Goal: Transaction & Acquisition: Book appointment/travel/reservation

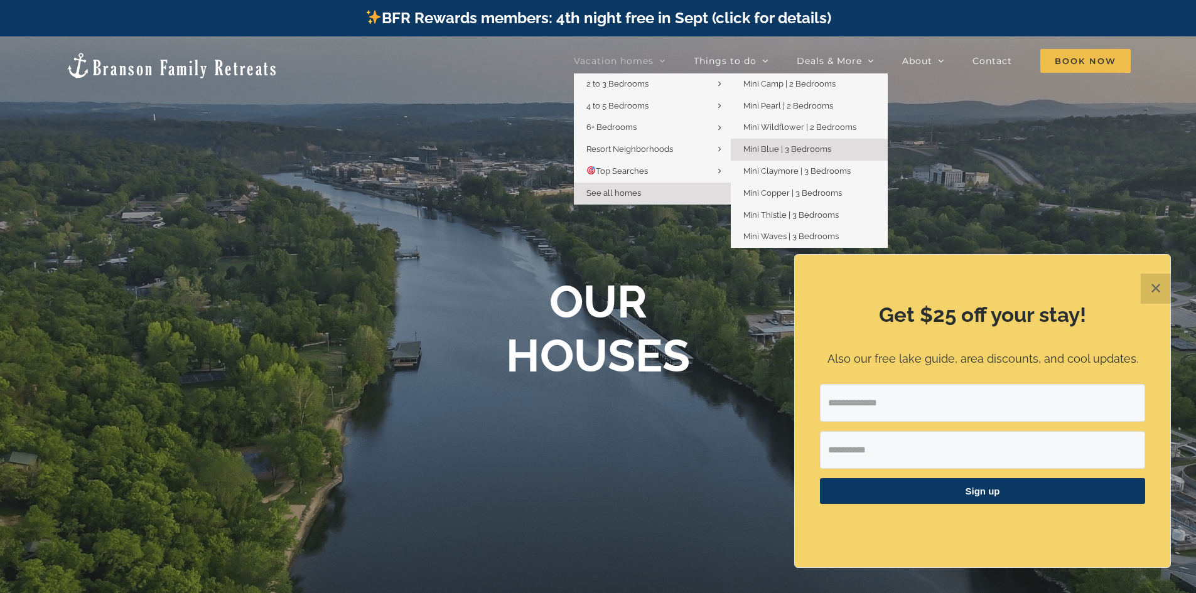
click at [787, 147] on span "Mini Blue | 3 Bedrooms" at bounding box center [788, 148] width 88 height 9
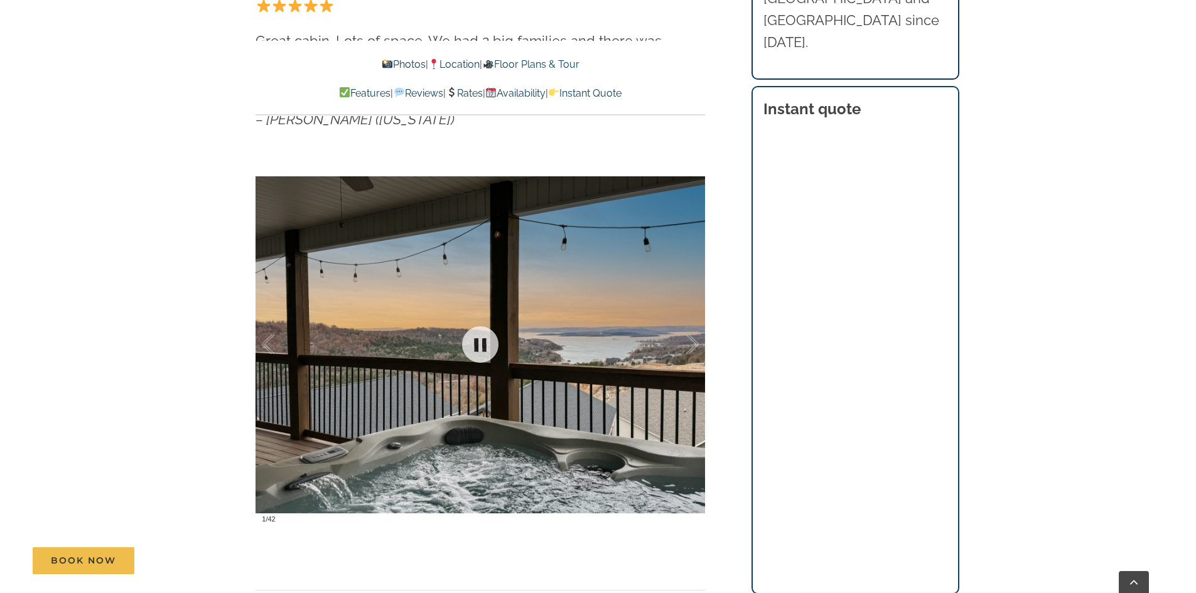
scroll to position [879, 0]
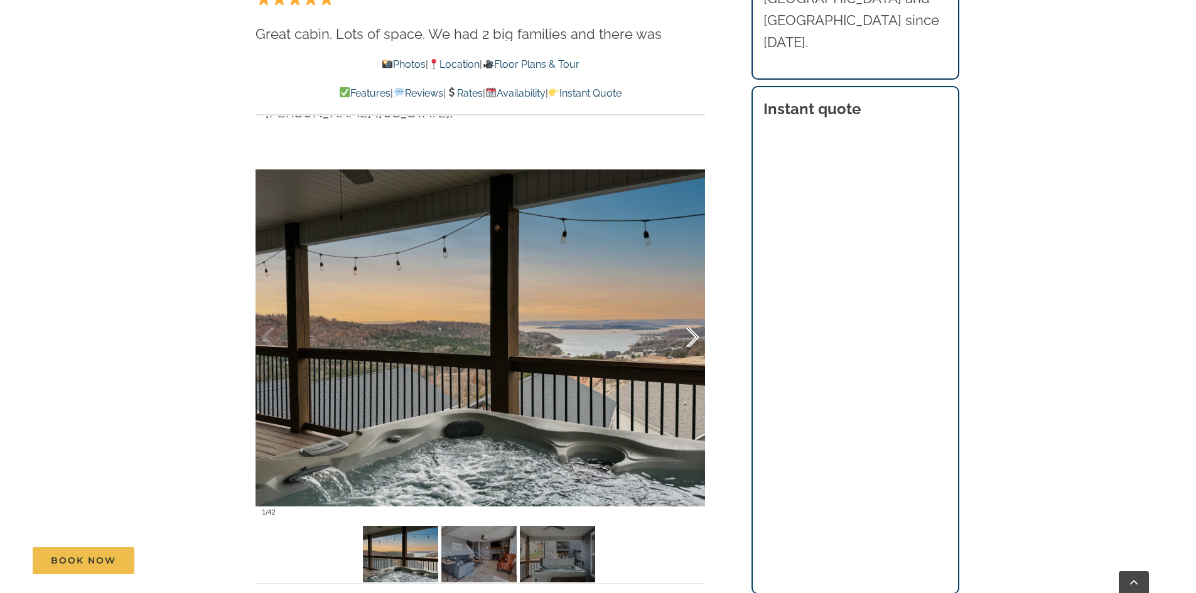
click at [695, 338] on div at bounding box center [679, 338] width 39 height 78
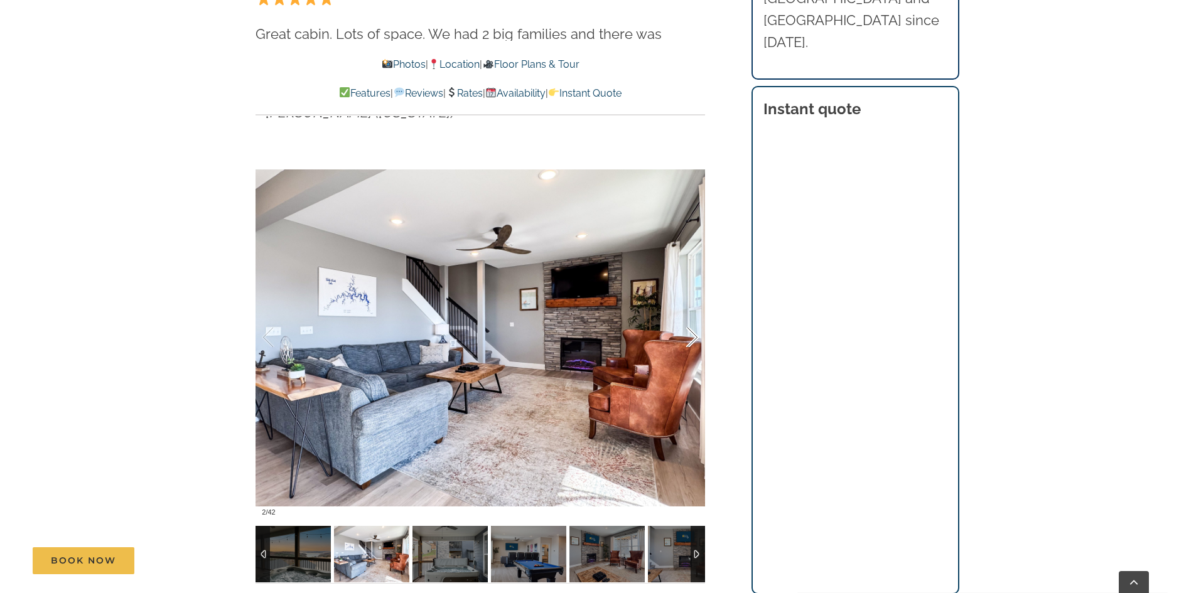
click at [695, 338] on div at bounding box center [679, 338] width 39 height 78
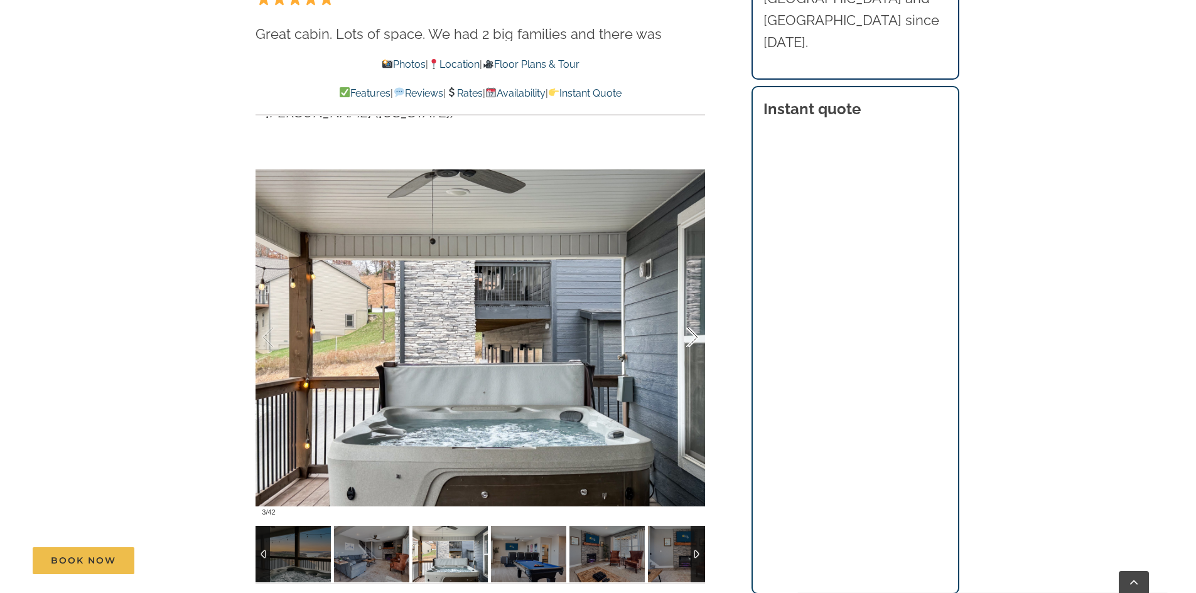
click at [695, 338] on div at bounding box center [679, 338] width 39 height 78
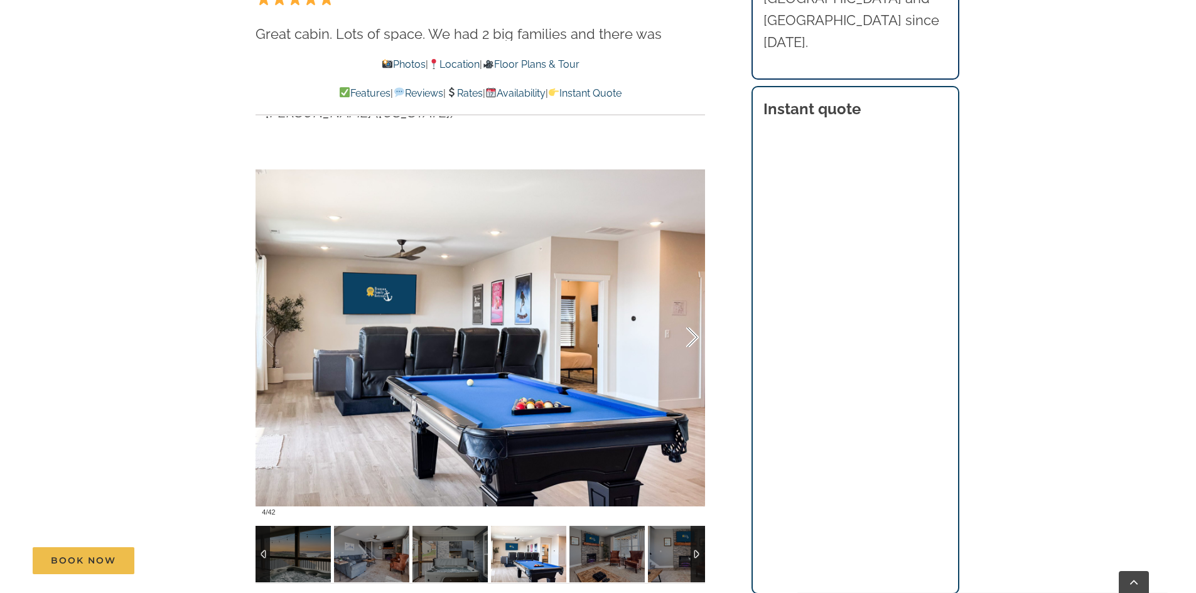
click at [695, 338] on div at bounding box center [679, 338] width 39 height 78
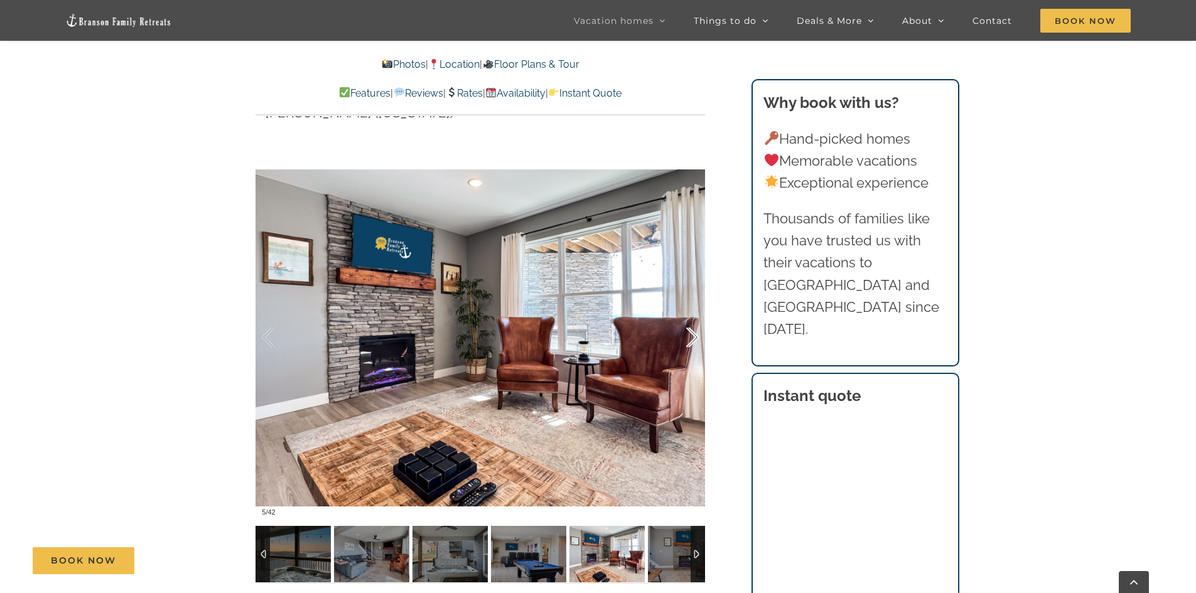
click at [695, 338] on div at bounding box center [679, 338] width 39 height 78
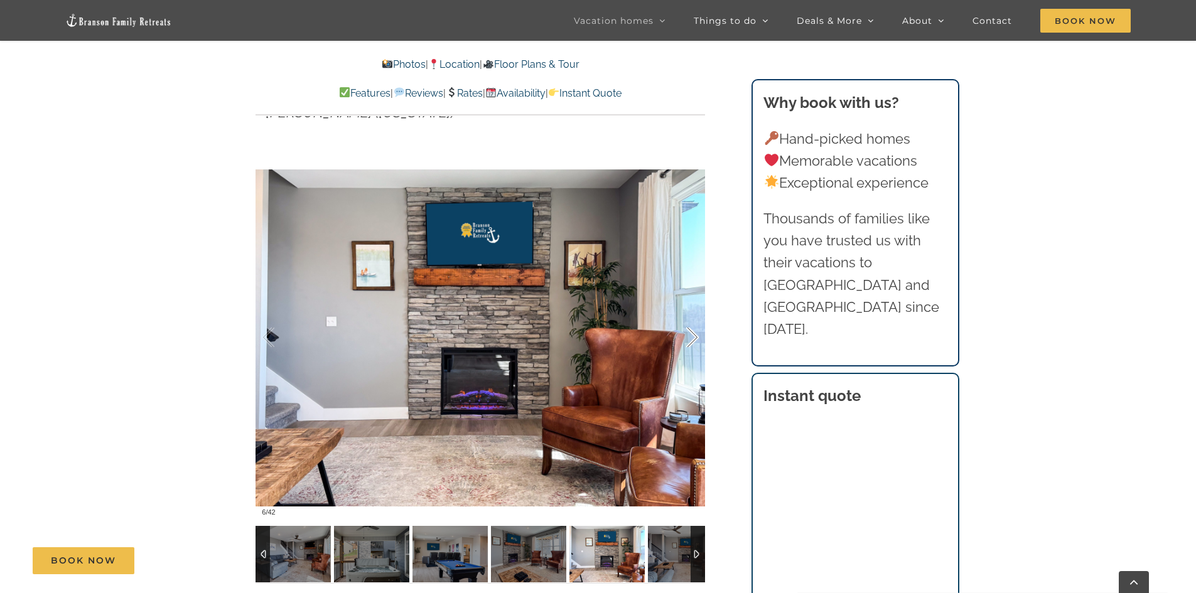
click at [695, 338] on div at bounding box center [679, 338] width 39 height 78
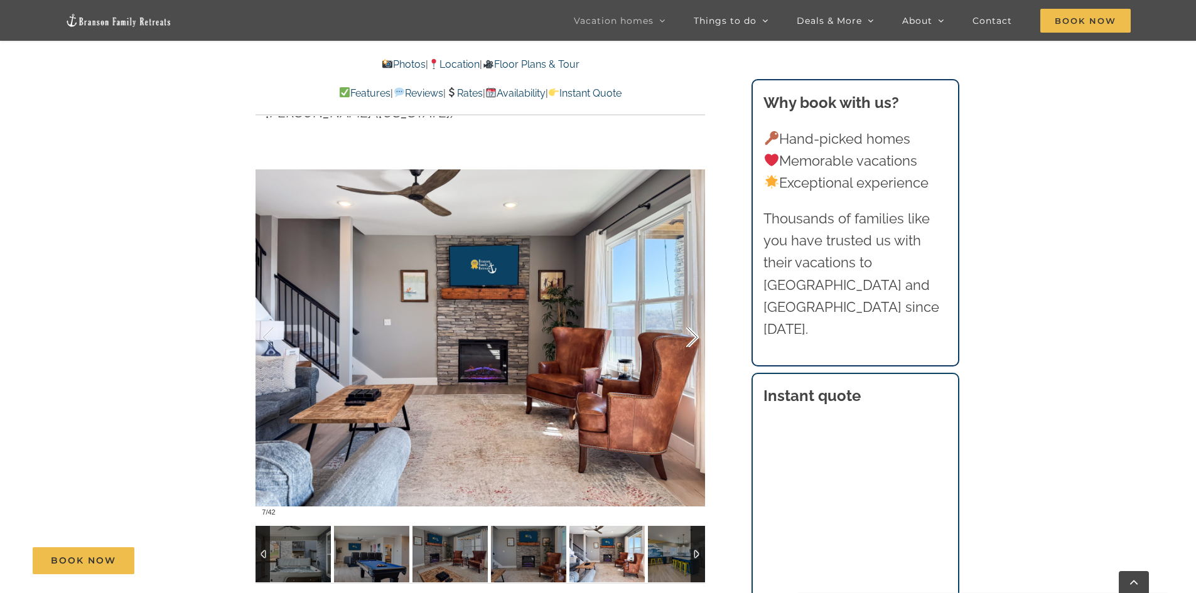
click at [695, 338] on div at bounding box center [679, 338] width 39 height 78
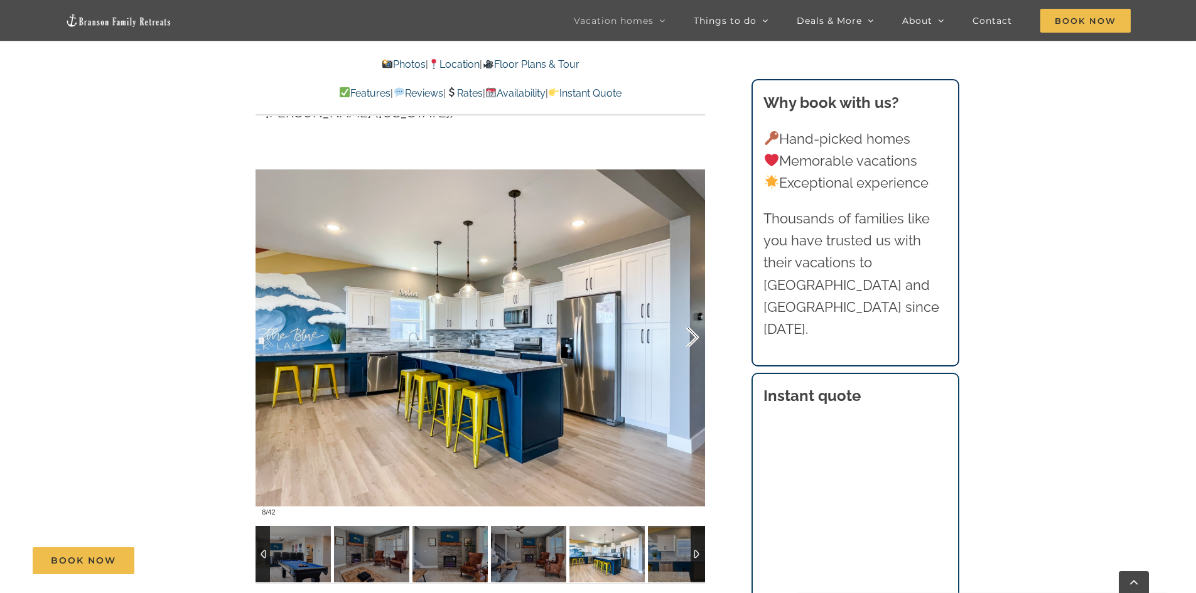
click at [695, 338] on div at bounding box center [679, 338] width 39 height 78
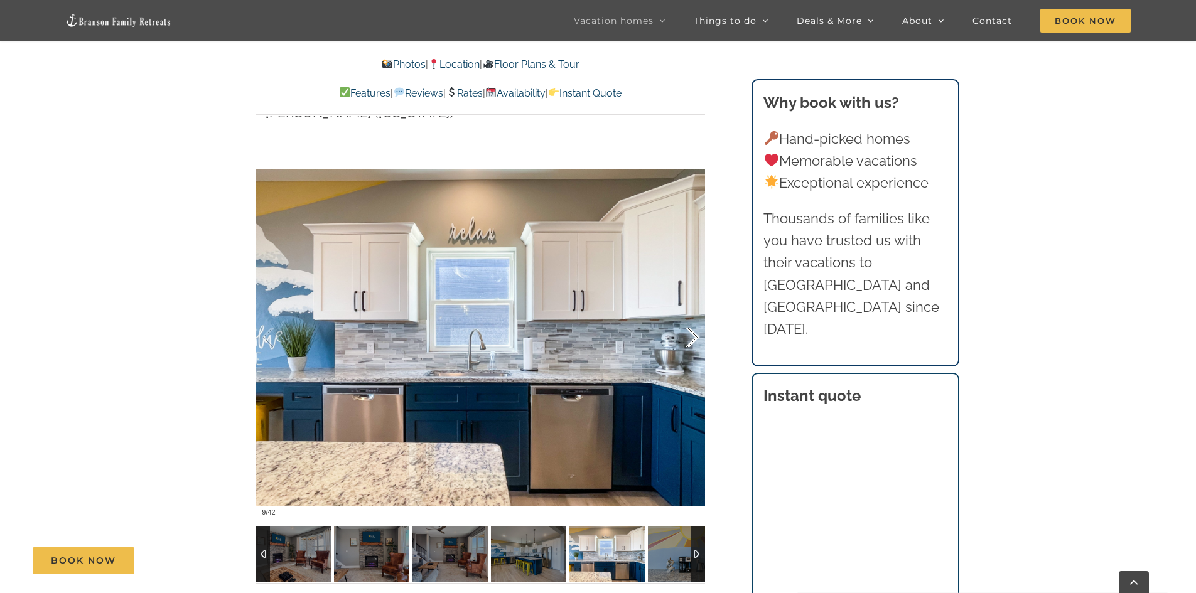
click at [695, 338] on div at bounding box center [679, 338] width 39 height 78
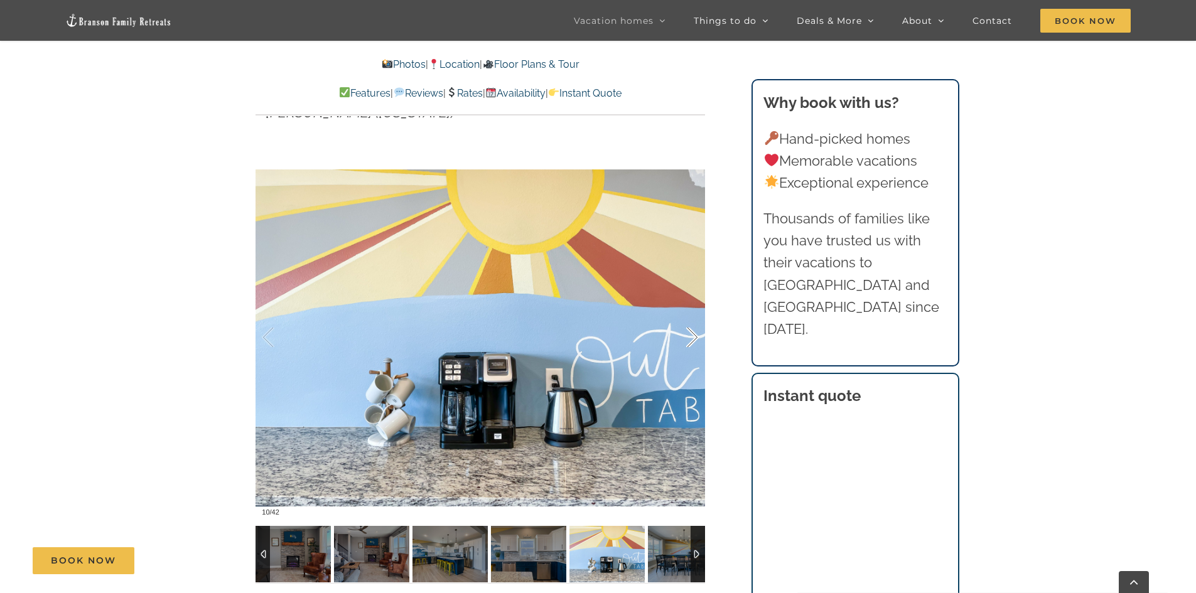
click at [695, 338] on div at bounding box center [679, 338] width 39 height 78
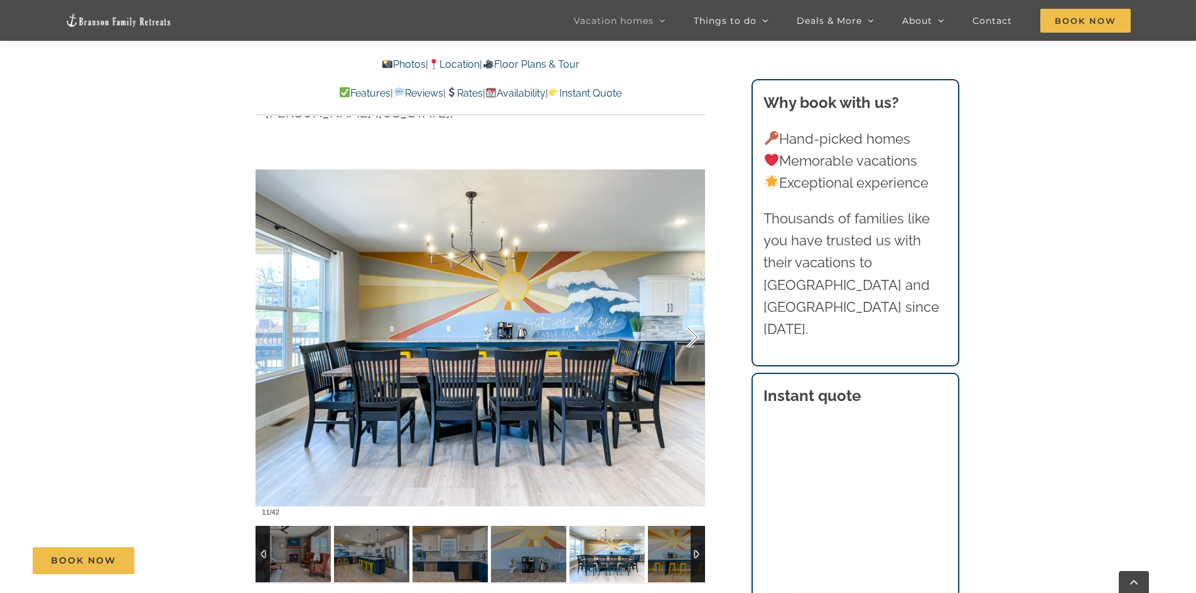
click at [695, 338] on div at bounding box center [679, 338] width 39 height 78
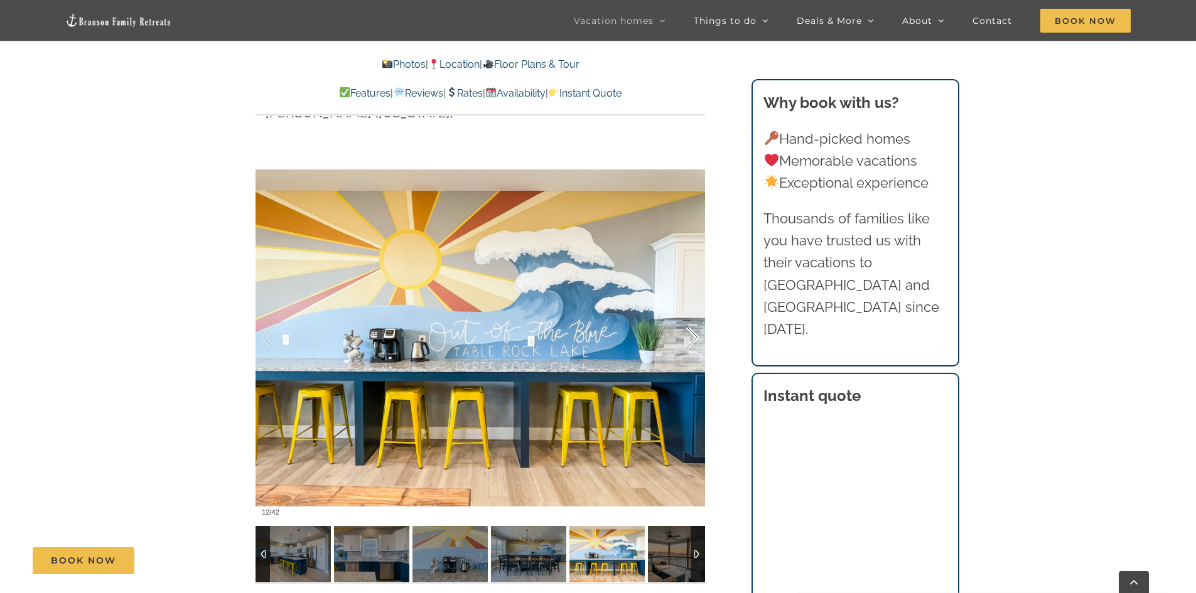
click at [695, 338] on div at bounding box center [679, 338] width 39 height 78
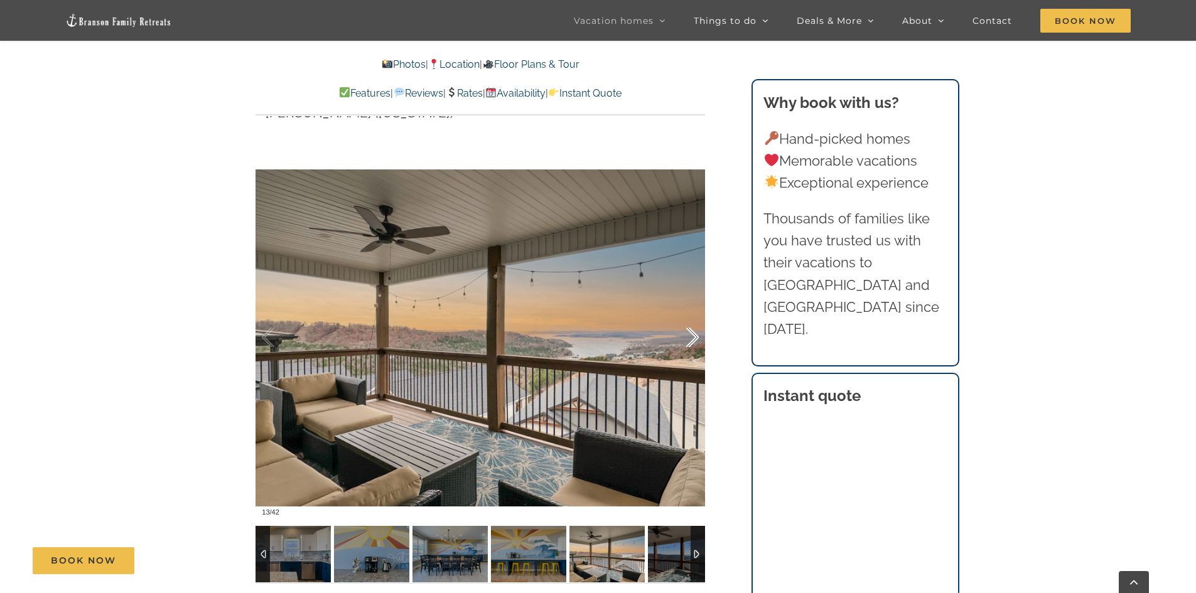
click at [695, 338] on div at bounding box center [679, 338] width 39 height 78
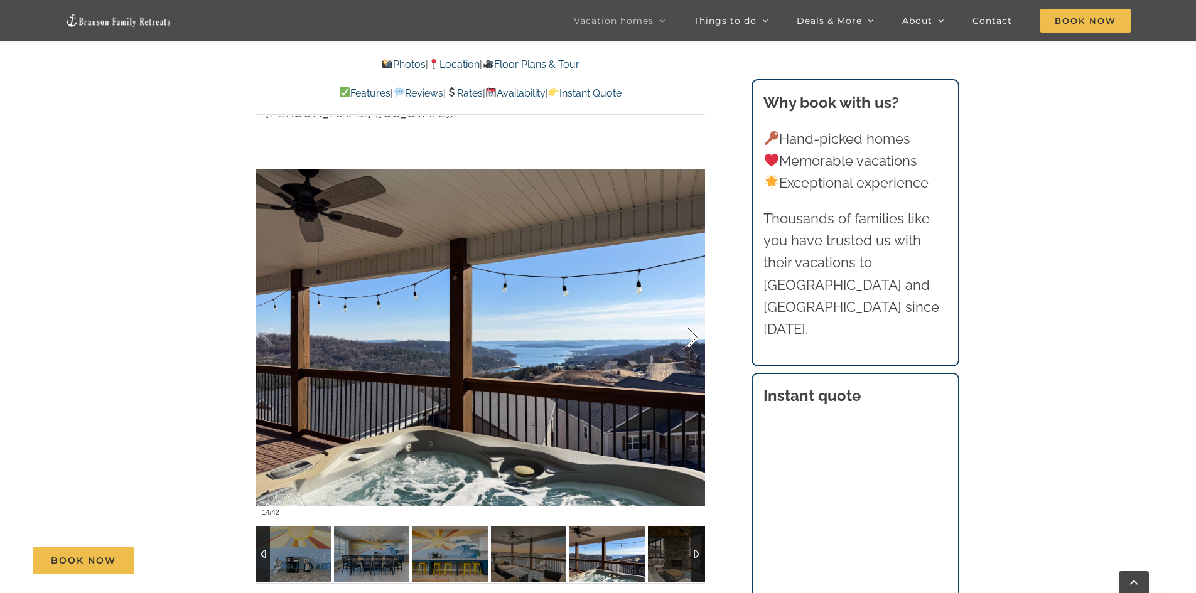
click at [695, 338] on div at bounding box center [679, 338] width 39 height 78
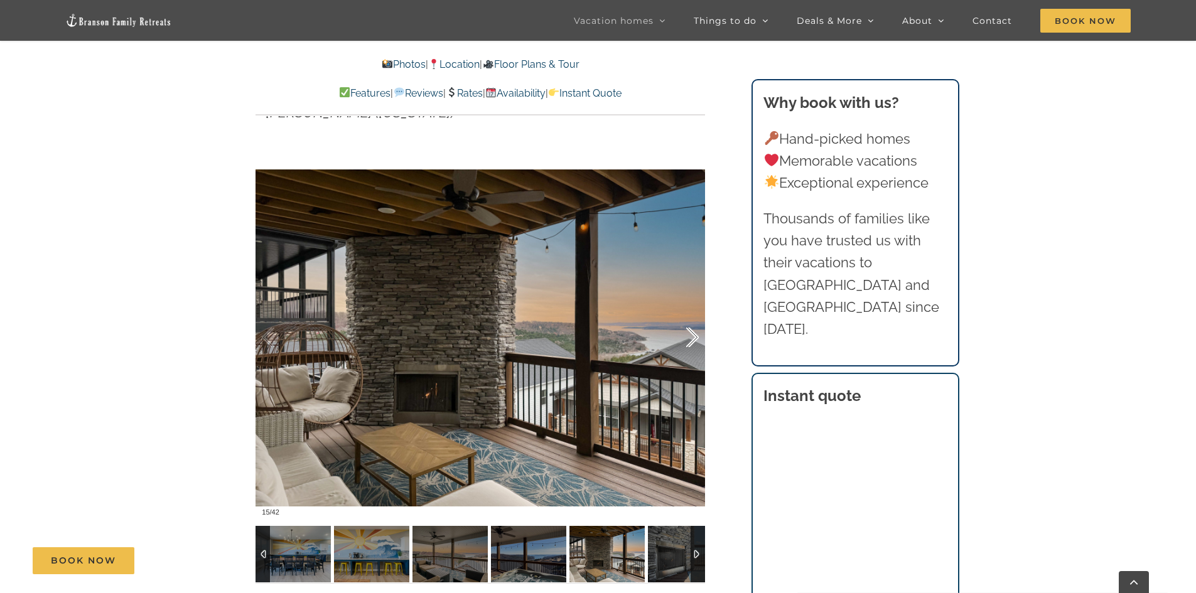
click at [695, 338] on div at bounding box center [679, 338] width 39 height 78
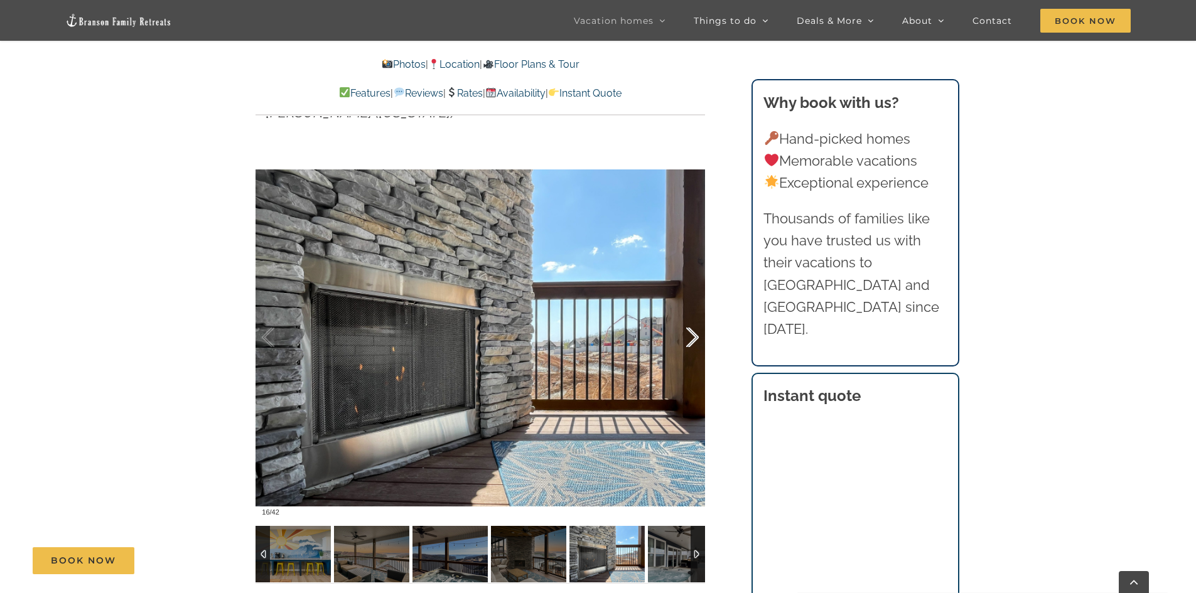
click at [695, 338] on div at bounding box center [679, 338] width 39 height 78
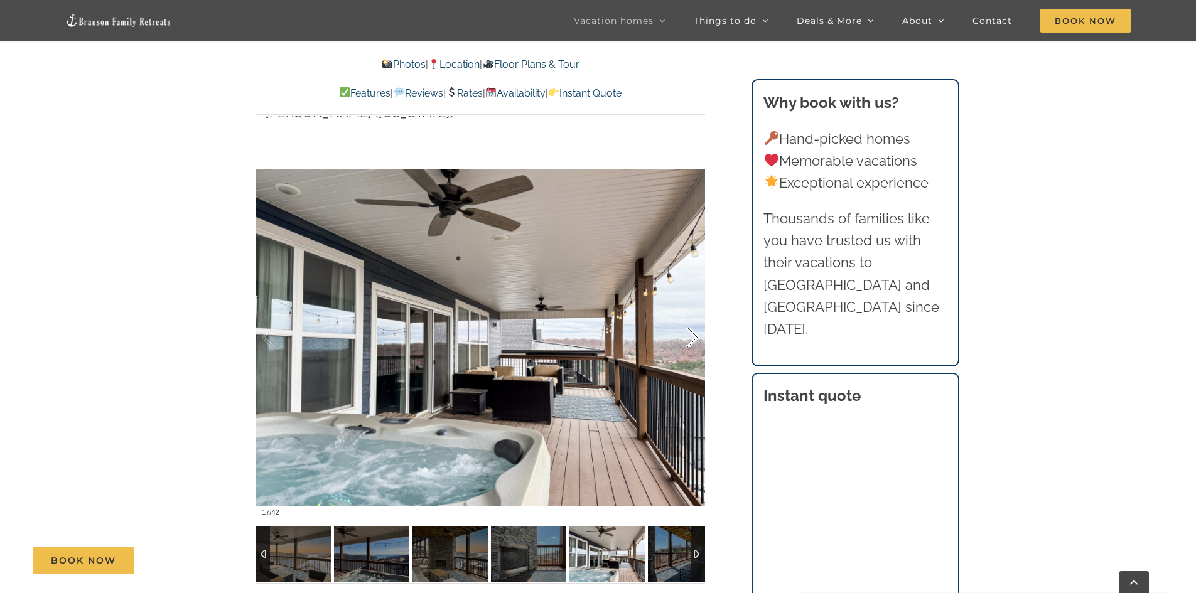
click at [695, 338] on div at bounding box center [679, 338] width 39 height 78
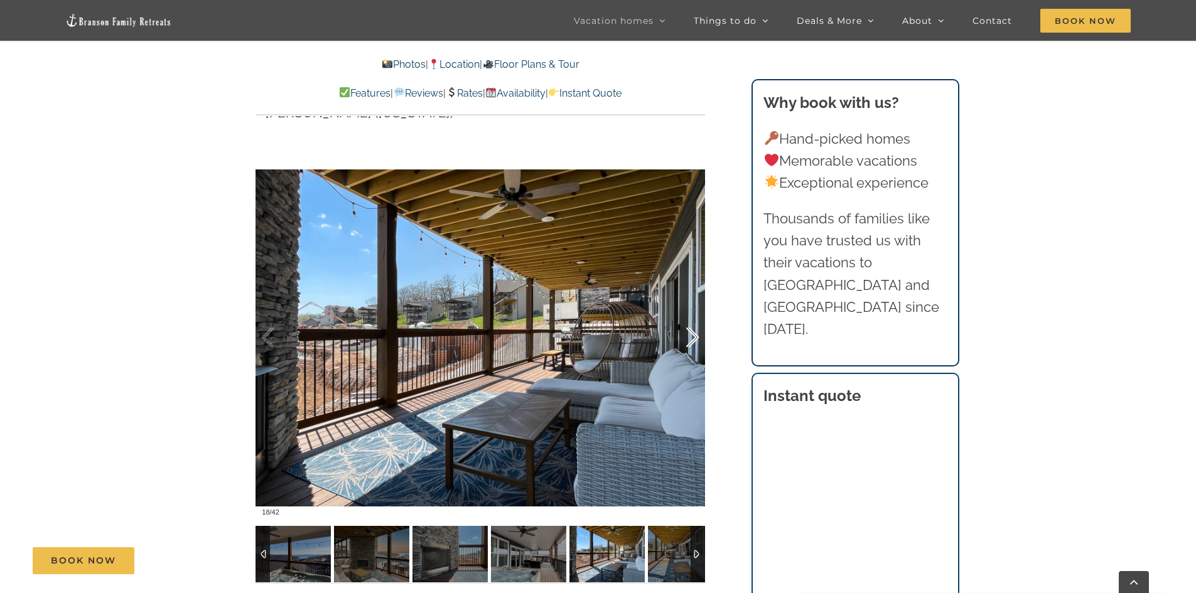
click at [695, 338] on div at bounding box center [679, 338] width 39 height 78
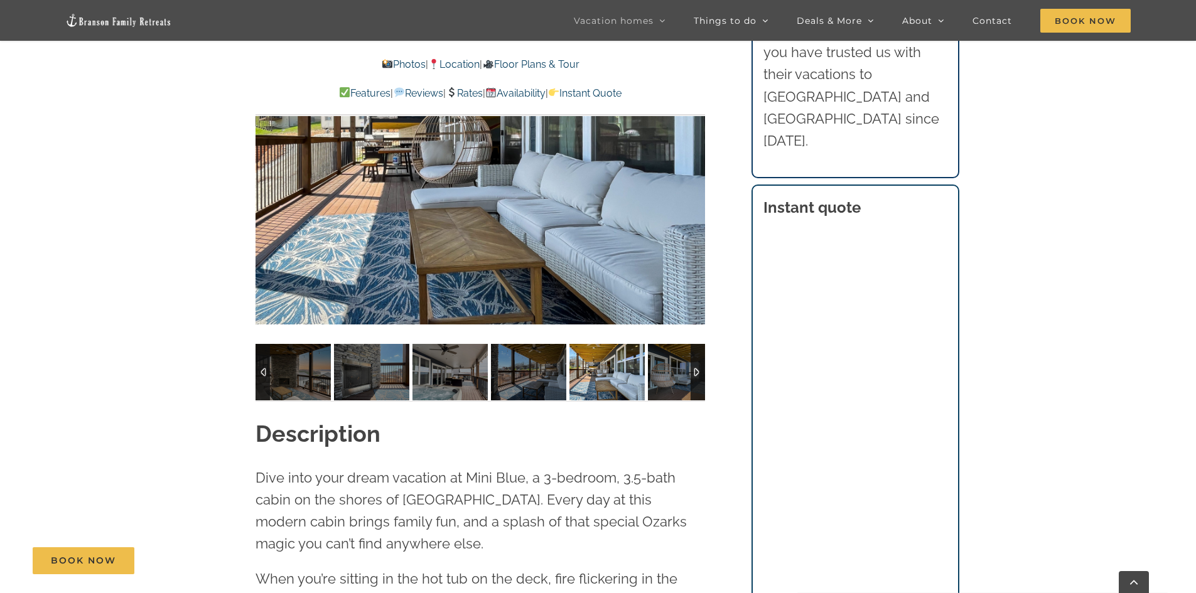
scroll to position [1068, 0]
